Goal: Transaction & Acquisition: Purchase product/service

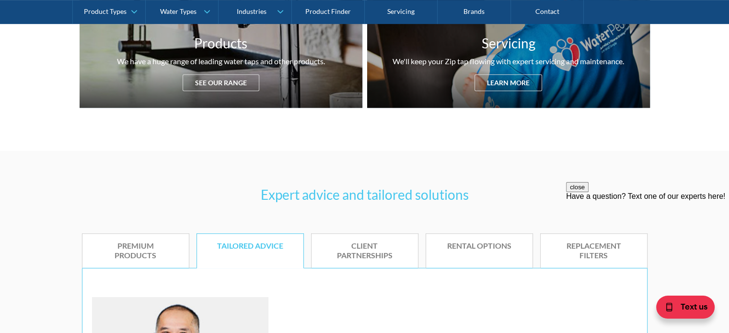
scroll to position [575, 0]
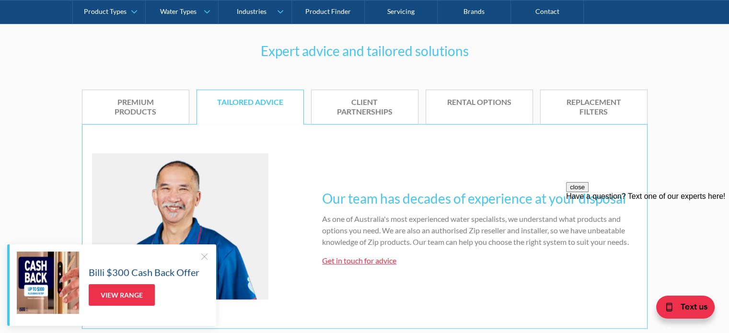
click at [207, 256] on div at bounding box center [204, 257] width 10 height 10
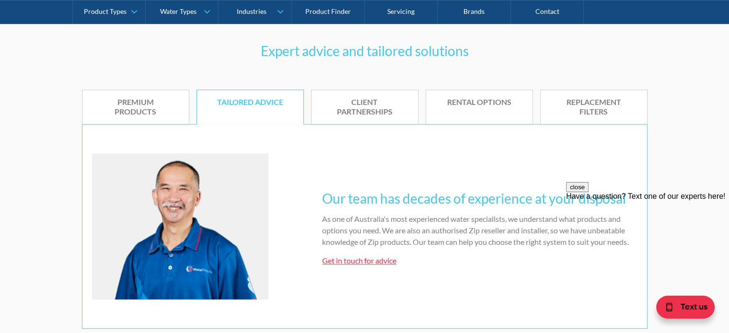
click at [698, 201] on div "close Have a question? Text one of our experts here!" at bounding box center [647, 191] width 163 height 19
click at [589, 192] on button "close" at bounding box center [577, 187] width 23 height 10
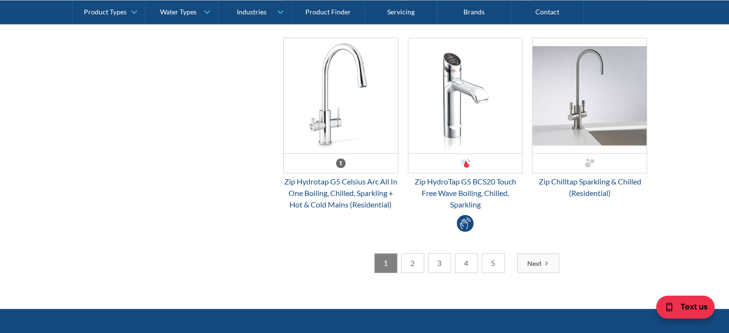
scroll to position [2541, 0]
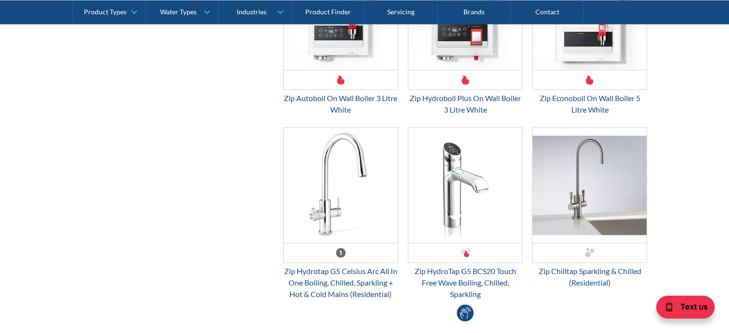
drag, startPoint x: 677, startPoint y: 151, endPoint x: 701, endPoint y: 122, distance: 37.8
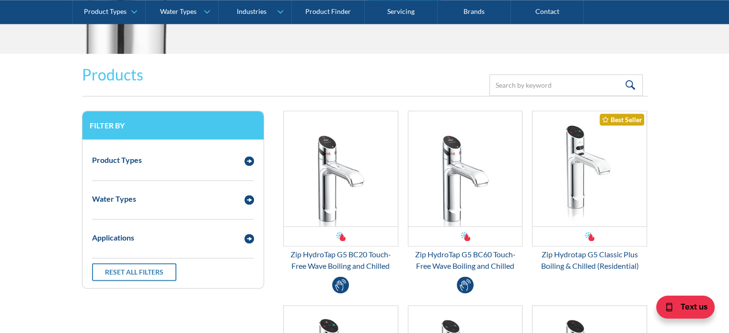
scroll to position [1294, 0]
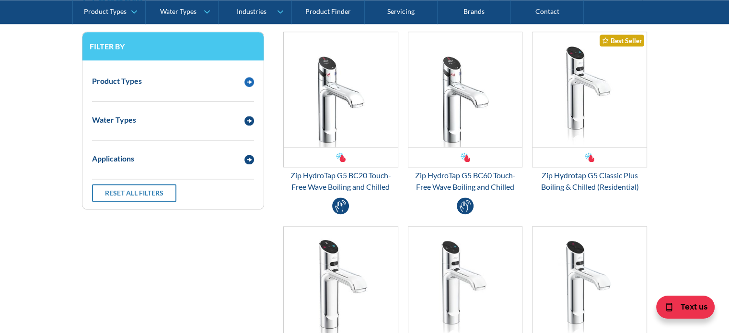
click at [249, 81] on img "Email Form 3" at bounding box center [249, 82] width 10 height 10
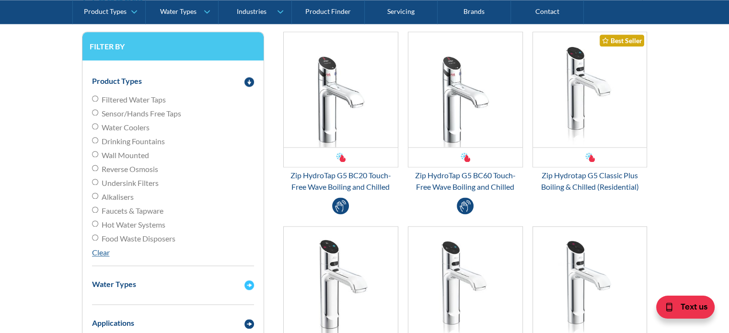
click at [105, 279] on div "Water Types" at bounding box center [114, 285] width 44 height 12
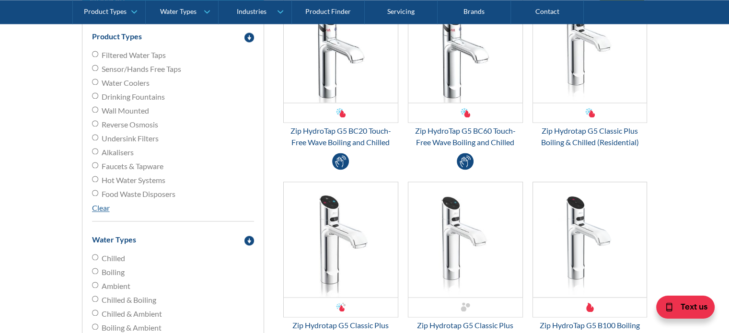
scroll to position [1390, 0]
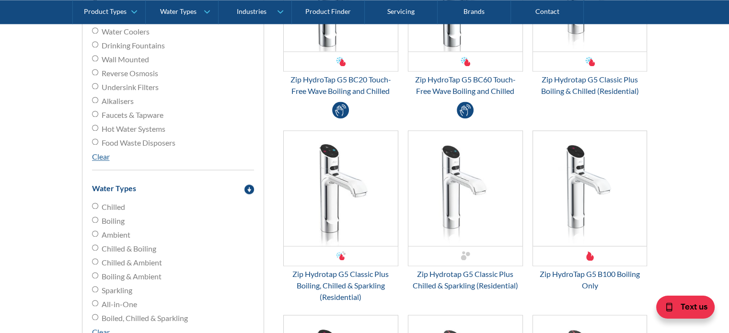
click at [90, 206] on div "Product Types Filtered Water Taps Sensor/Hands Free Taps Water Coolers Drinking…" at bounding box center [172, 190] width 181 height 450
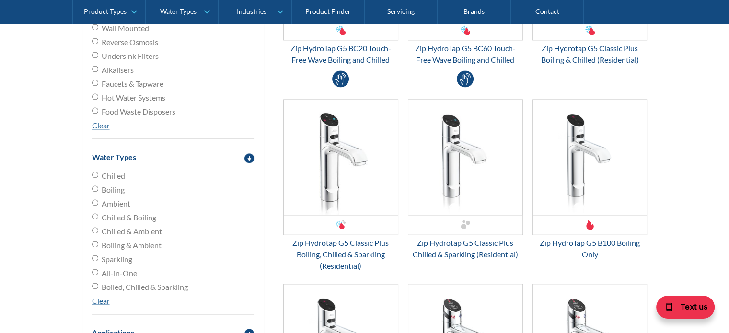
scroll to position [1438, 0]
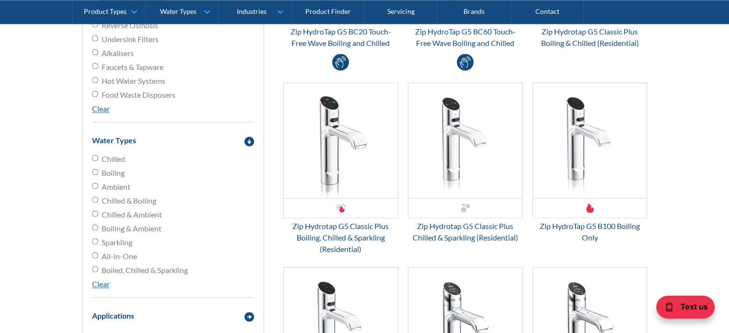
click at [94, 268] on input "Boiled, Chilled & Sparkling" at bounding box center [95, 269] width 6 height 6
radio input "true"
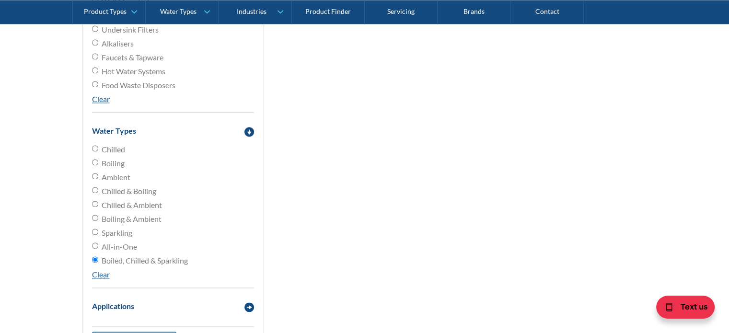
scroll to position [1534, 0]
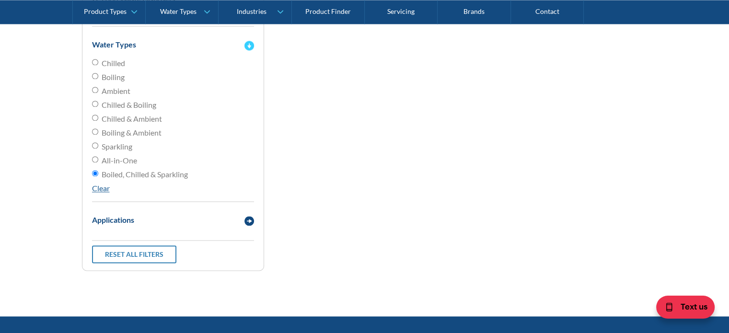
click at [246, 43] on img "Email Form 3" at bounding box center [249, 46] width 10 height 10
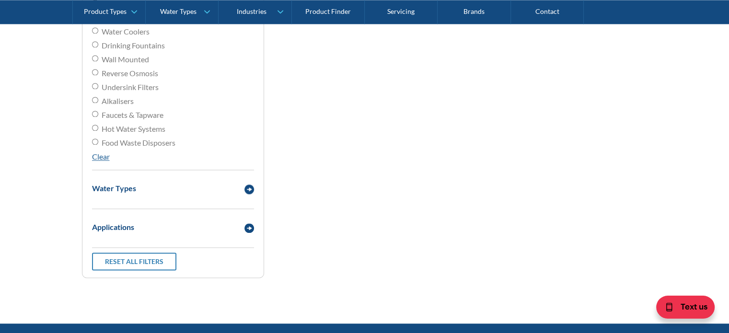
scroll to position [1151, 0]
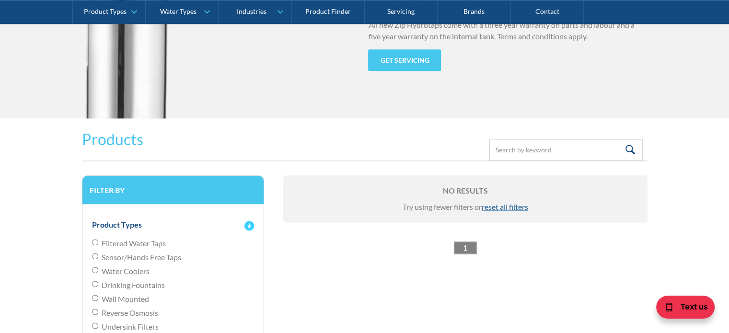
click at [253, 222] on img "Email Form 3" at bounding box center [249, 226] width 10 height 10
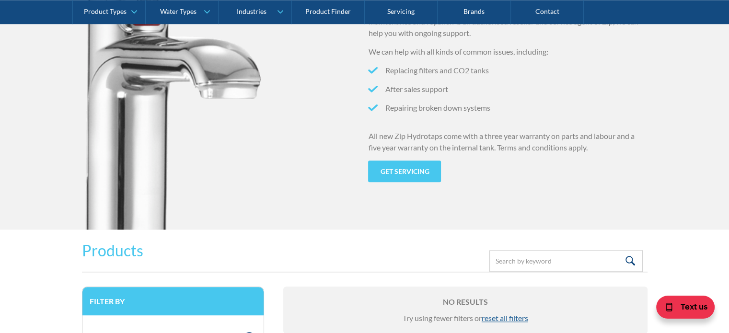
scroll to position [911, 0]
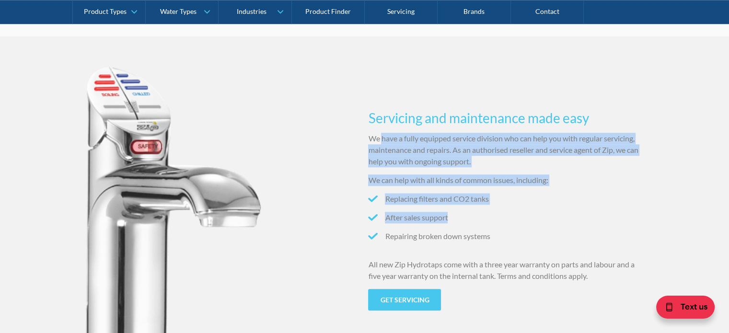
drag, startPoint x: 430, startPoint y: 138, endPoint x: 547, endPoint y: 215, distance: 139.7
click at [547, 215] on div "Servicing and maintenance made easy We have a fully equipped service division w…" at bounding box center [507, 193] width 279 height 191
click at [547, 215] on li "After sales support" at bounding box center [507, 218] width 279 height 12
